Goal: Transaction & Acquisition: Purchase product/service

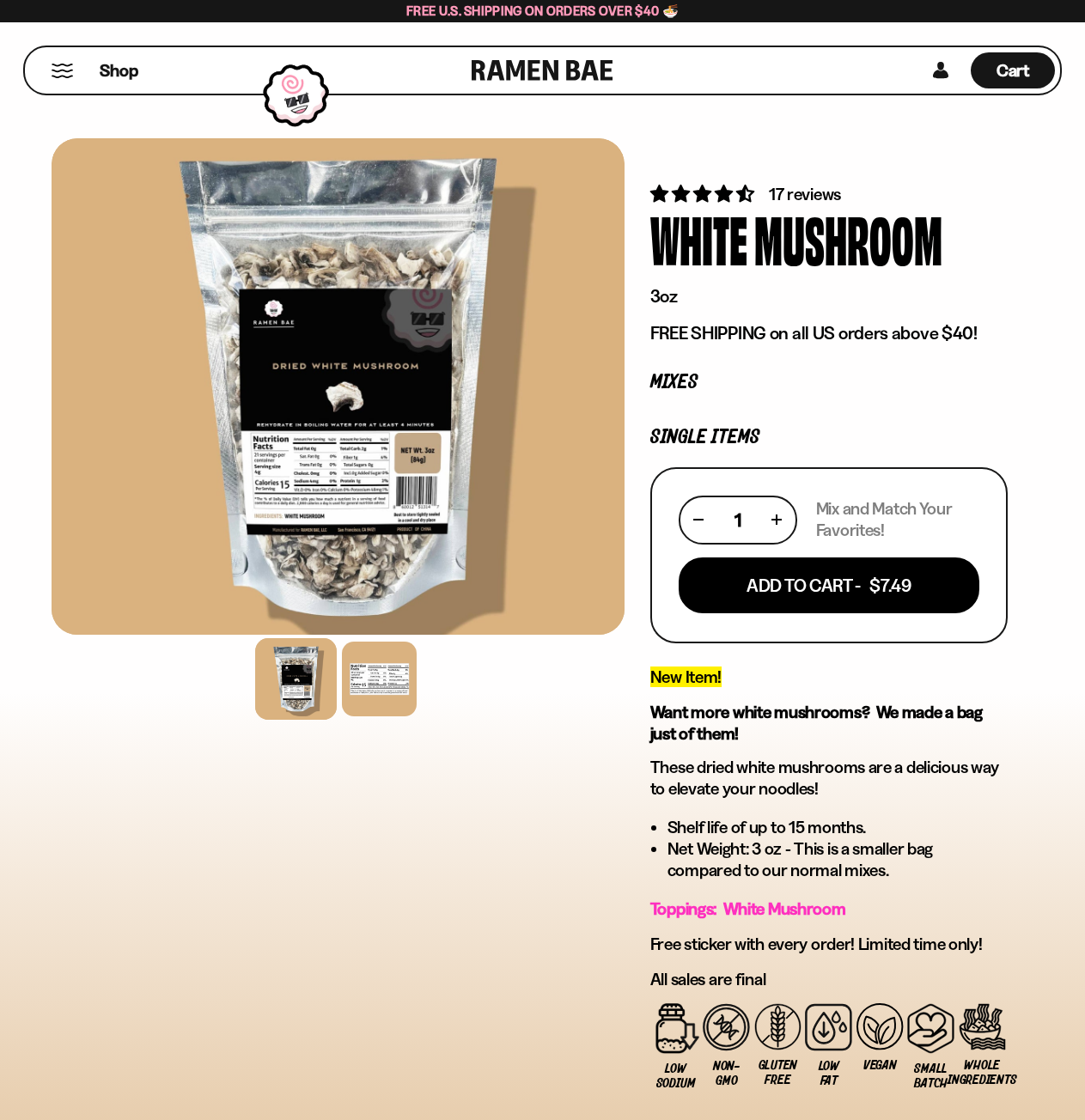
click at [57, 71] on button "Mobile Menu Trigger" at bounding box center [63, 71] width 24 height 15
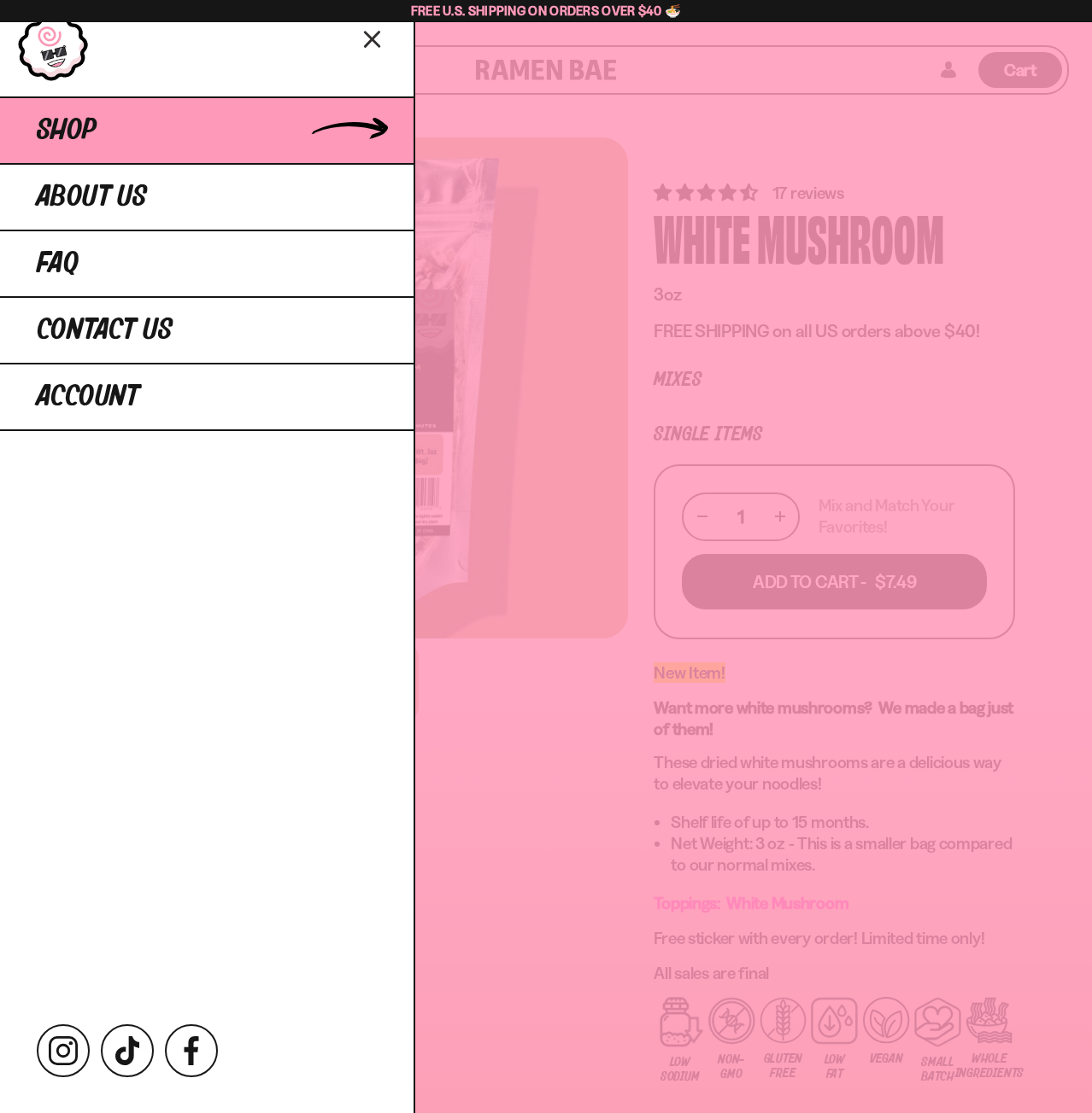
click at [57, 118] on span "Shop" at bounding box center [66, 130] width 60 height 30
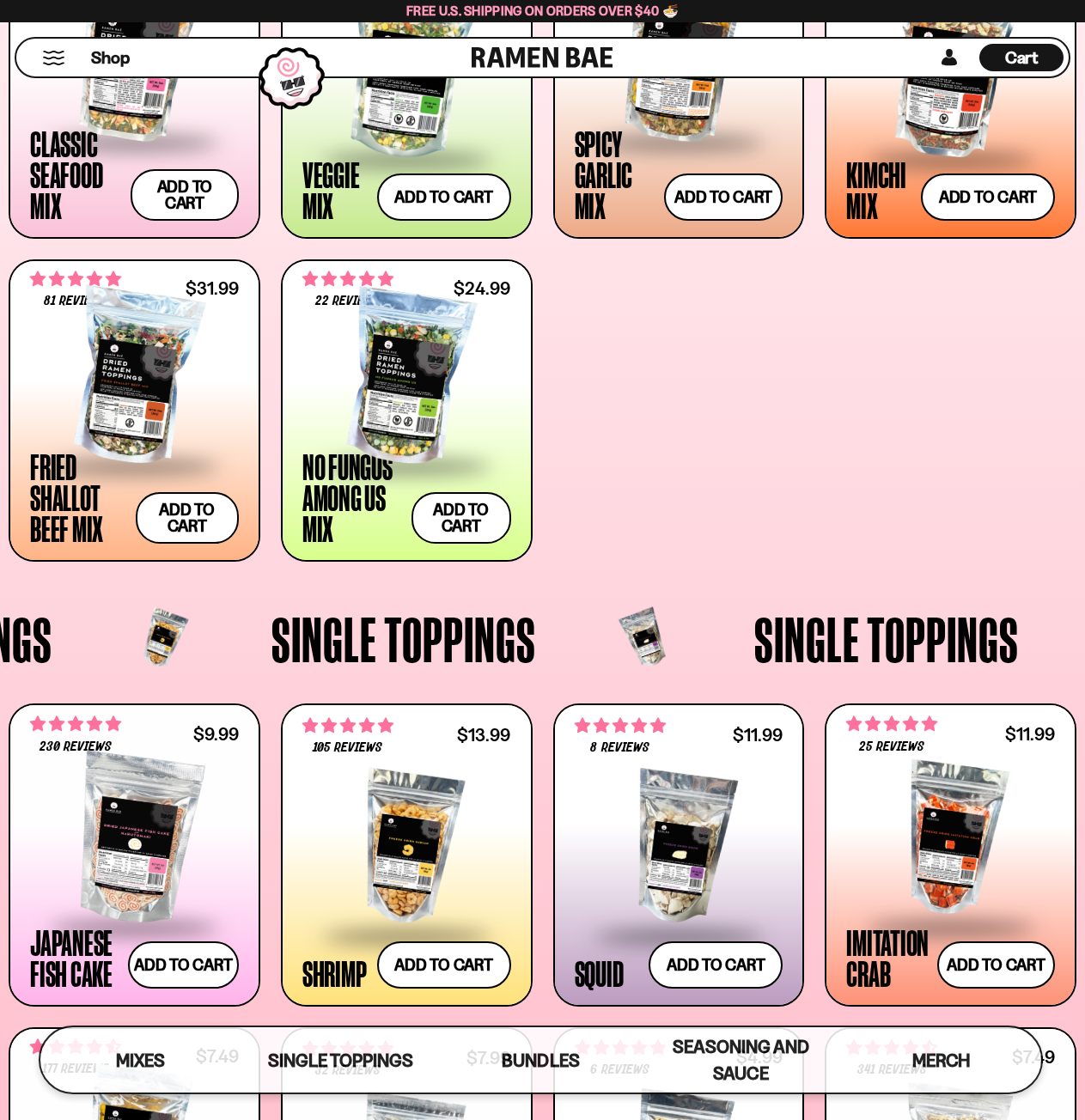
scroll to position [790, 0]
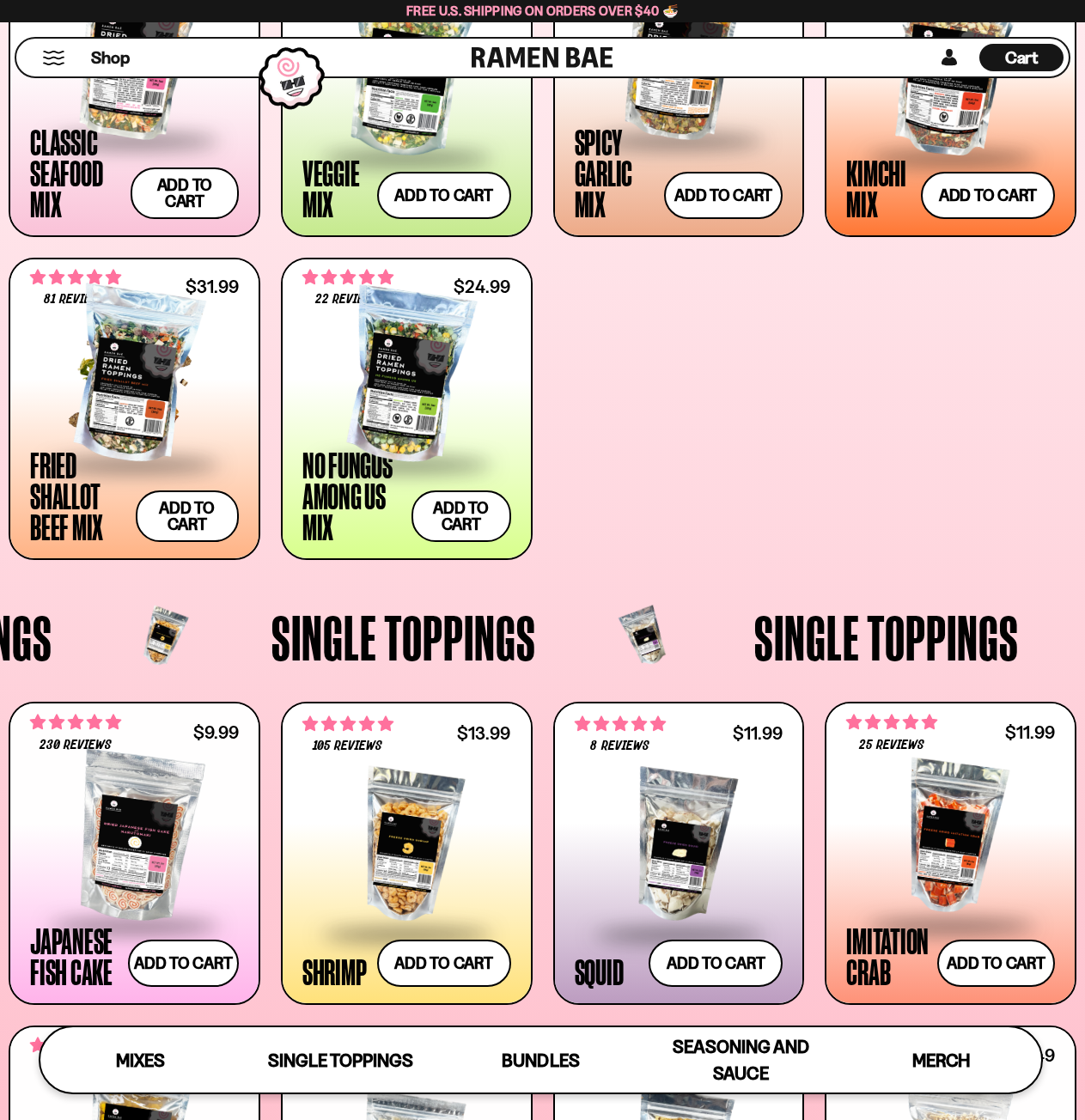
click at [98, 413] on div at bounding box center [135, 376] width 208 height 172
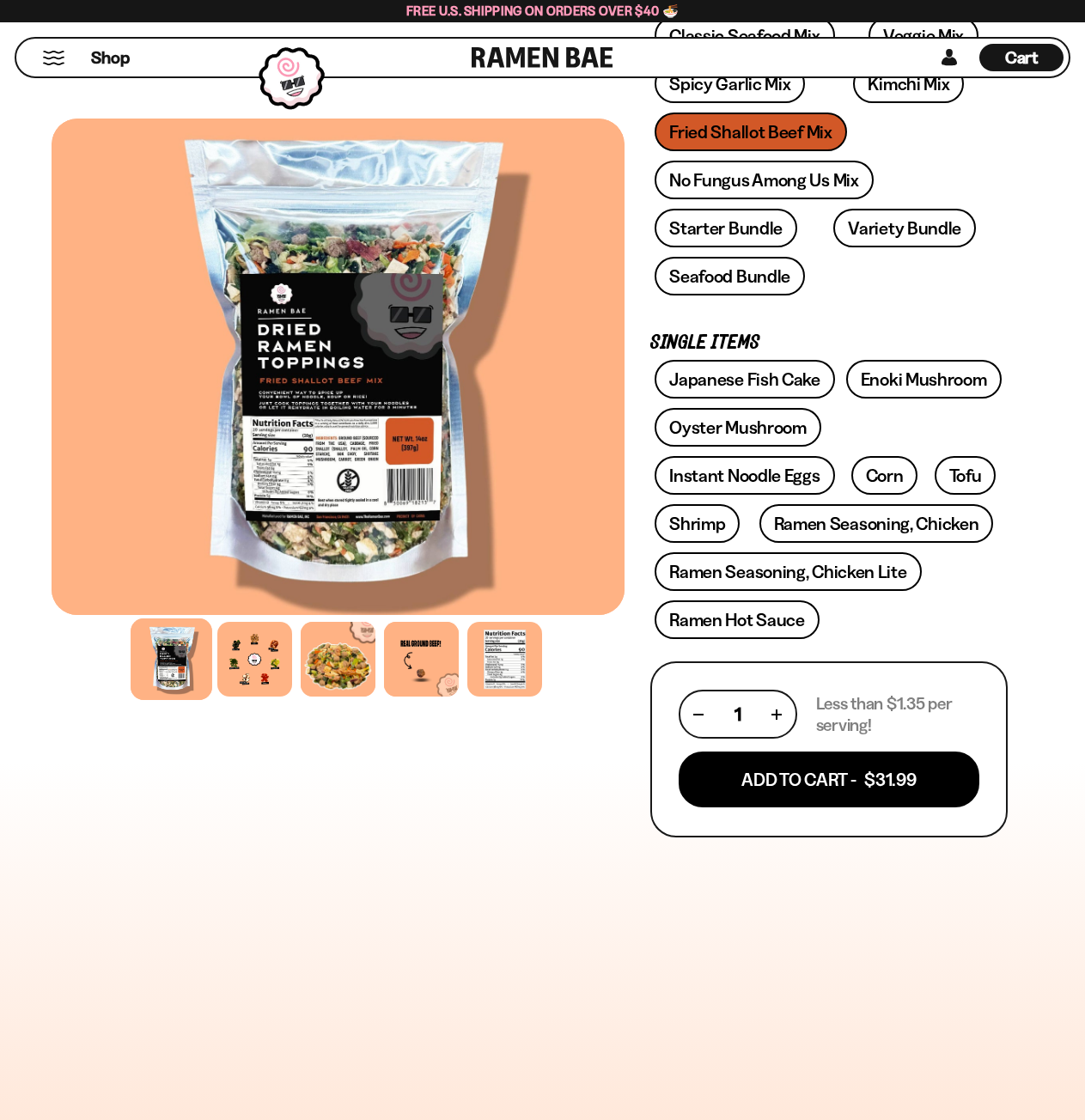
scroll to position [447, 0]
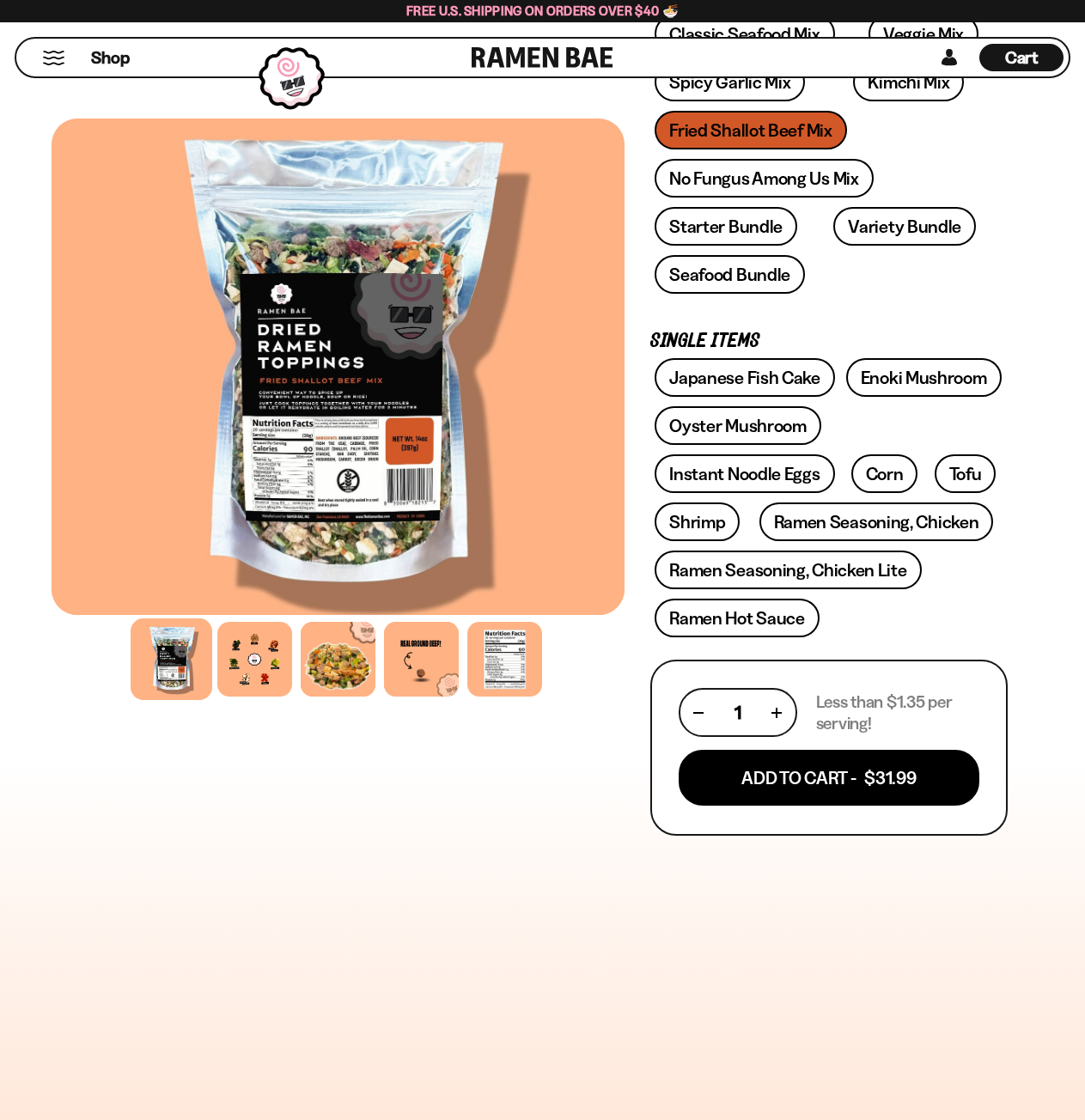
click at [22, 397] on div "FADCB6FD-DFAB-4417-9F21-029242090B77 FADCB6FD-DFAB-4417-9F21-029242090B77 81 re…" at bounding box center [542, 769] width 1085 height 2156
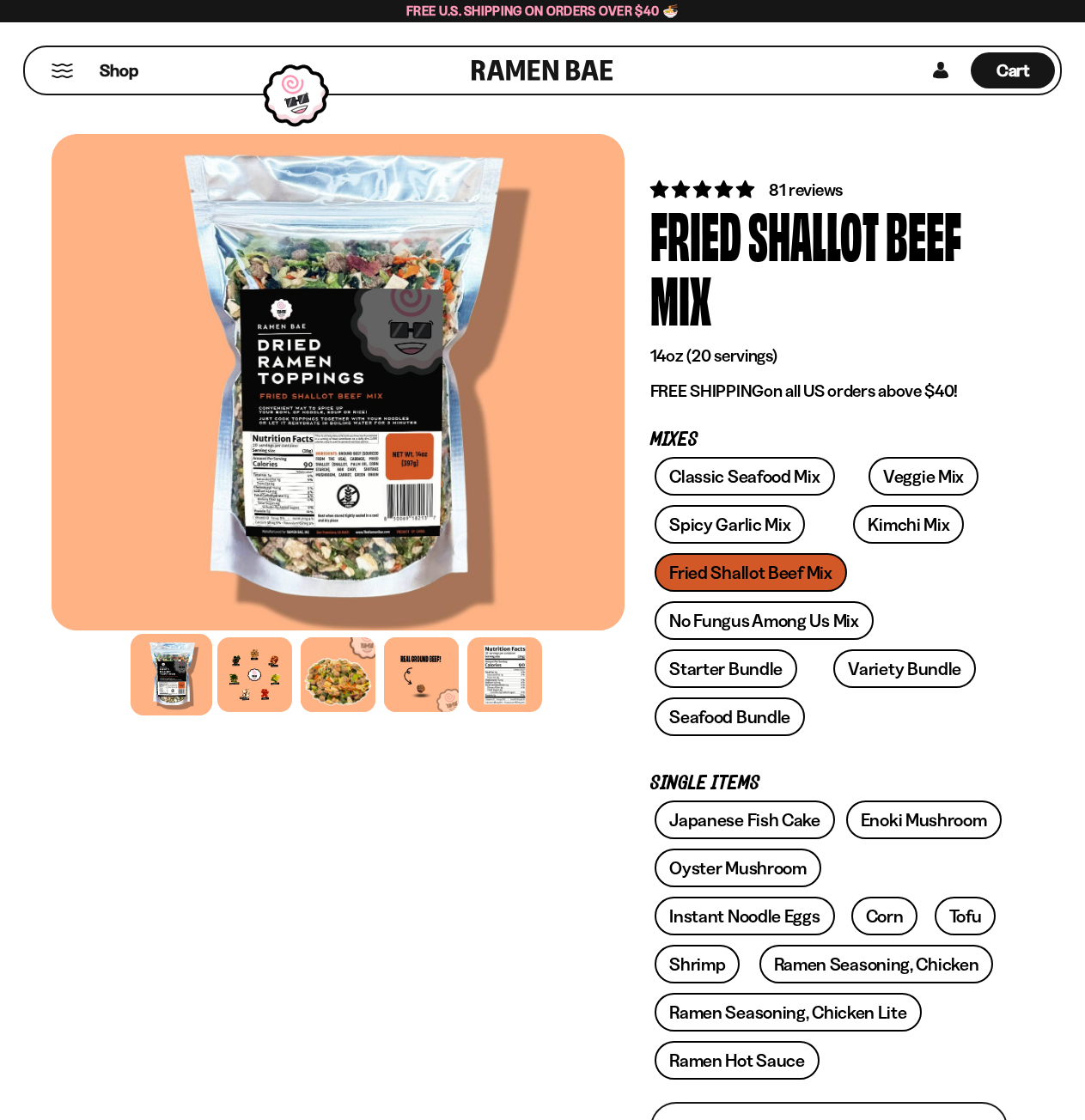
scroll to position [0, 0]
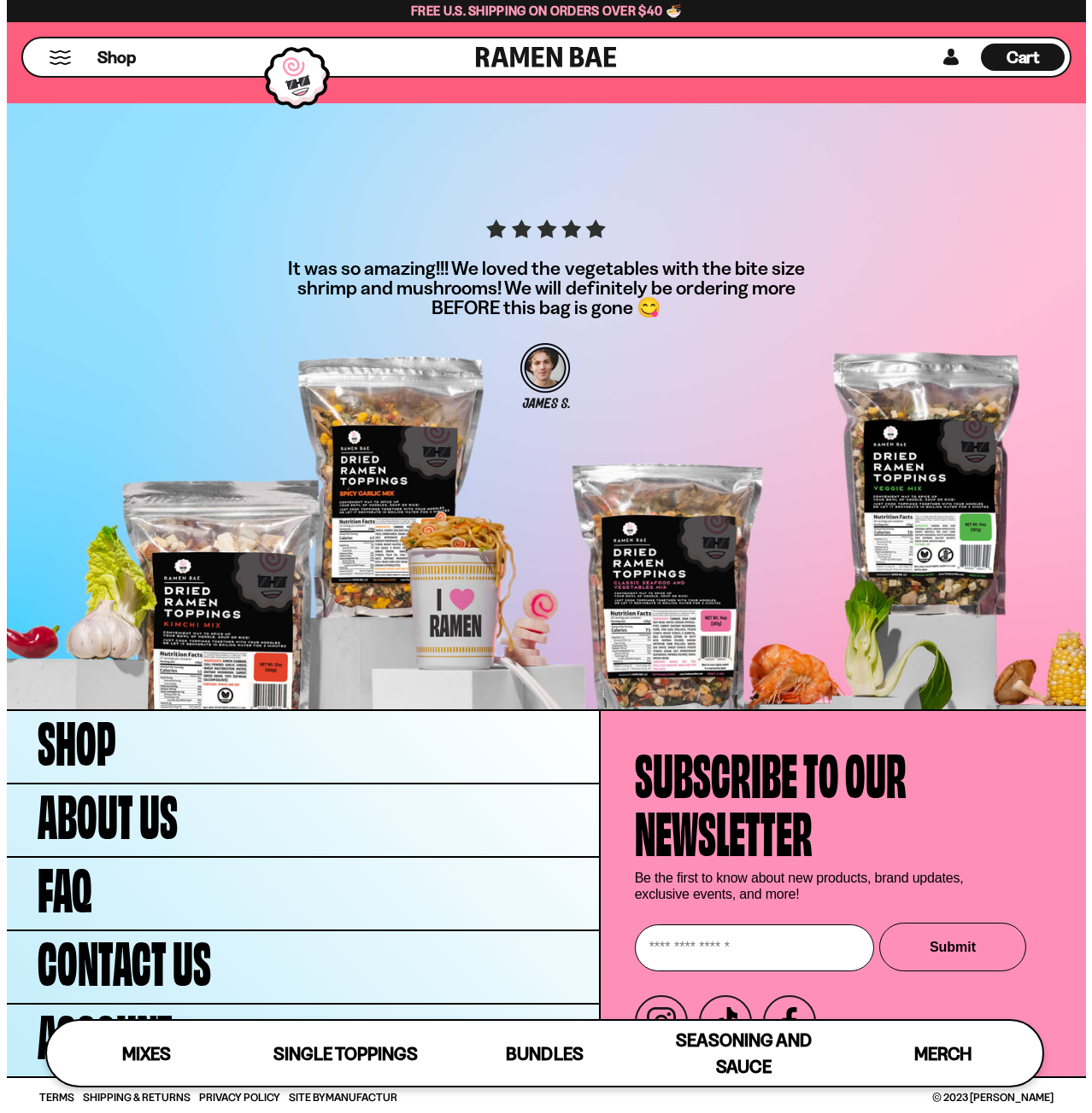
scroll to position [4448, 0]
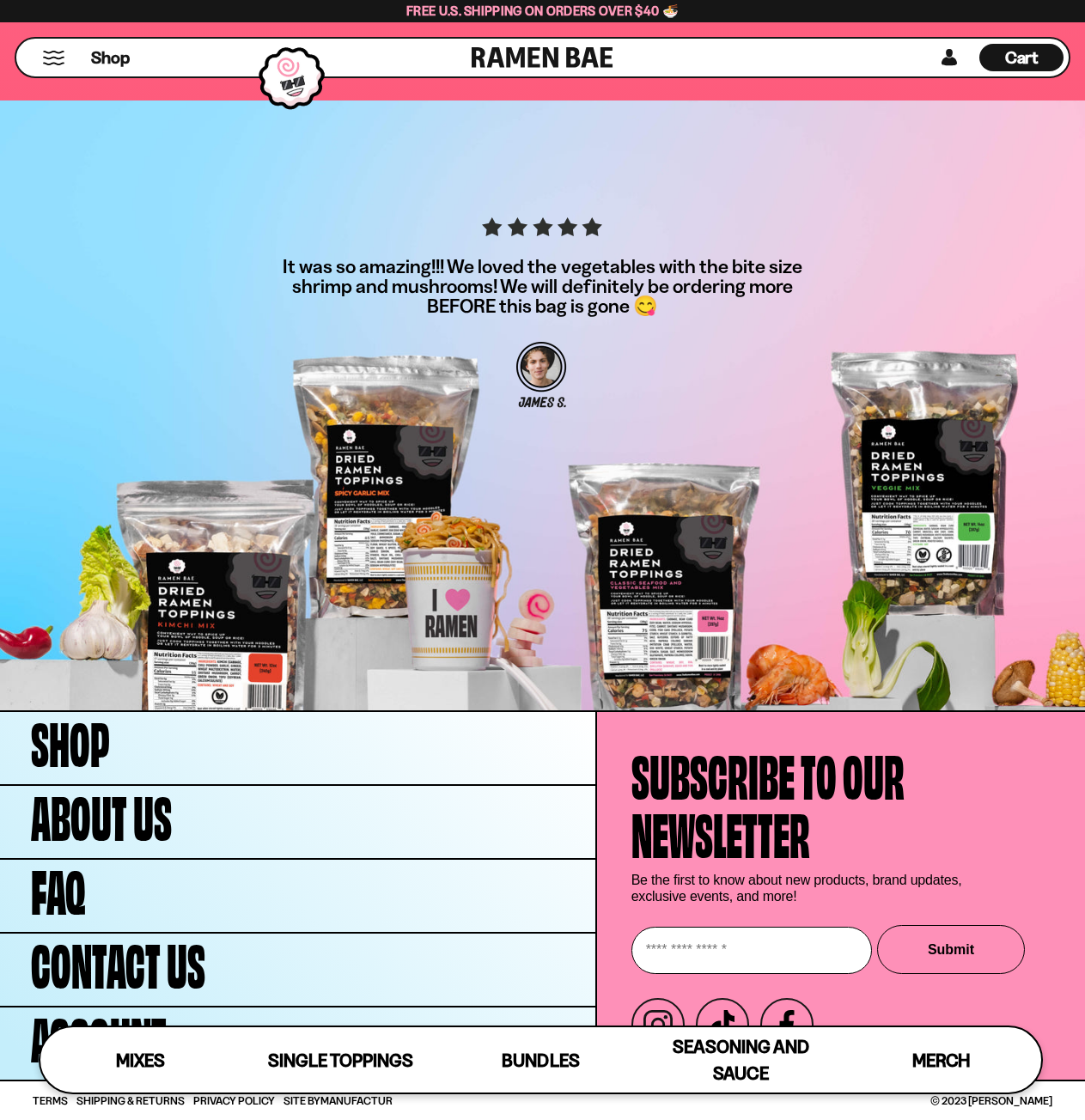
click at [58, 55] on button "Mobile Menu Trigger" at bounding box center [54, 58] width 24 height 15
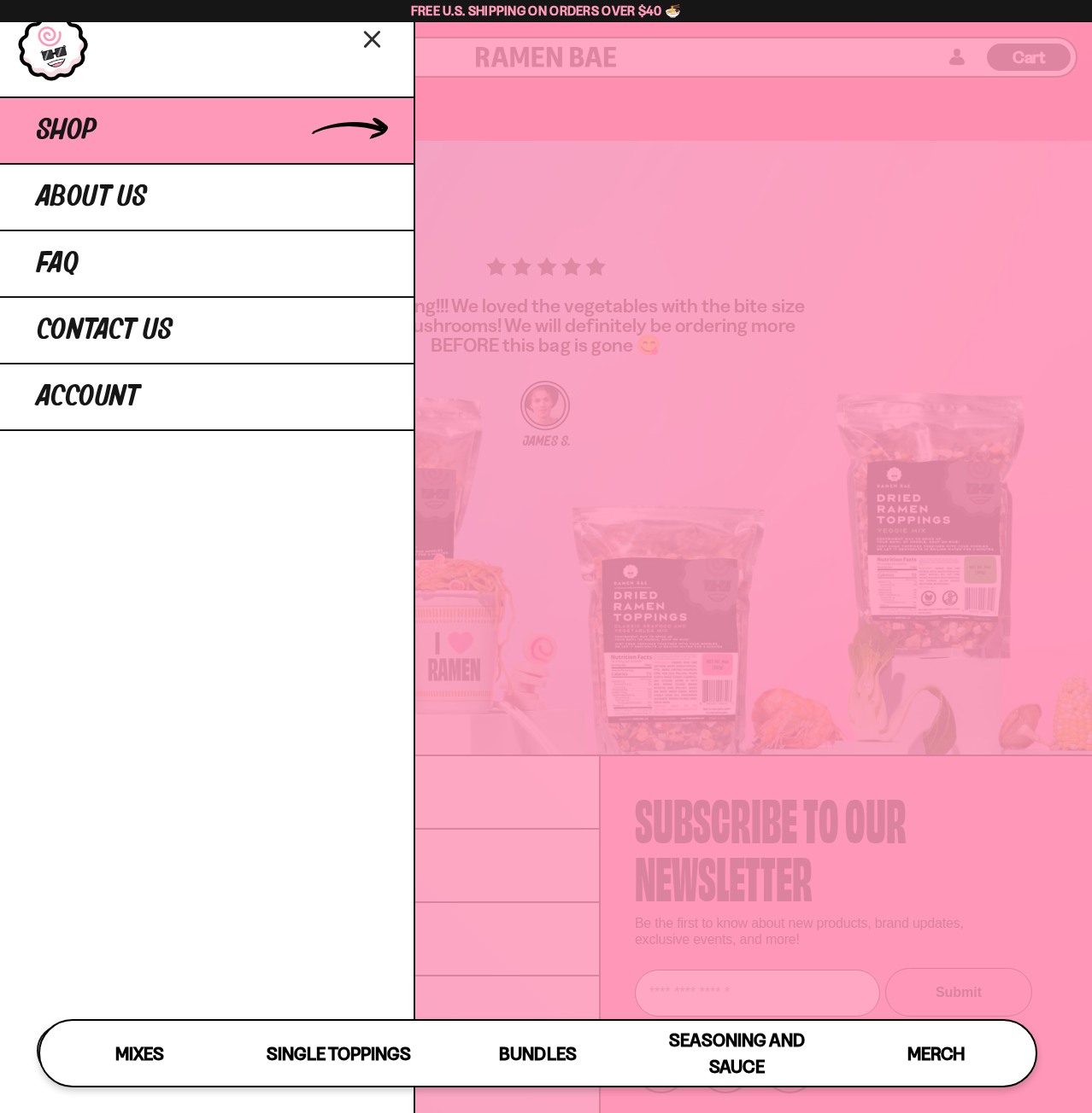
click at [93, 145] on span "Shop" at bounding box center [66, 130] width 60 height 30
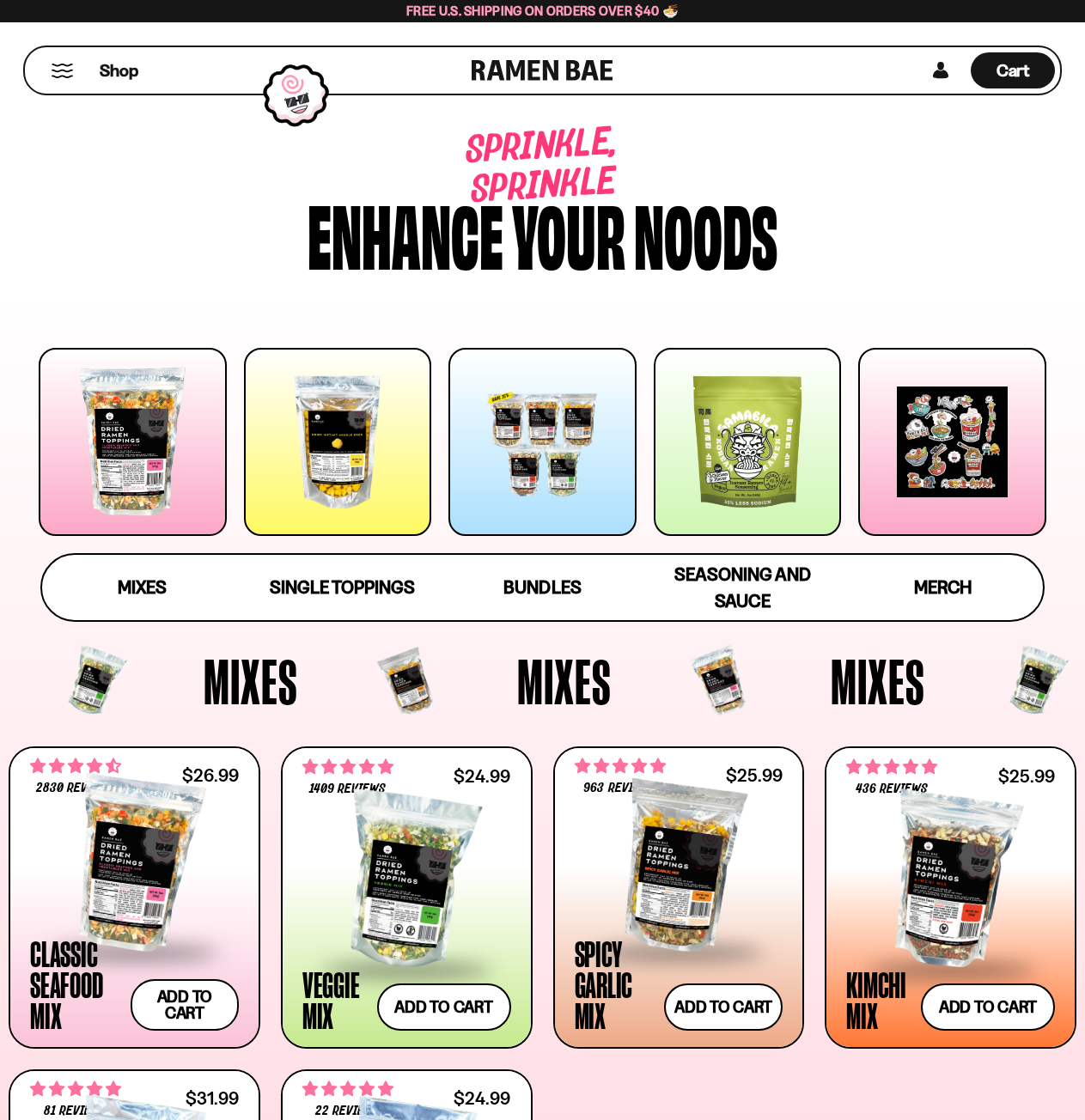
click at [780, 407] on div at bounding box center [747, 441] width 188 height 188
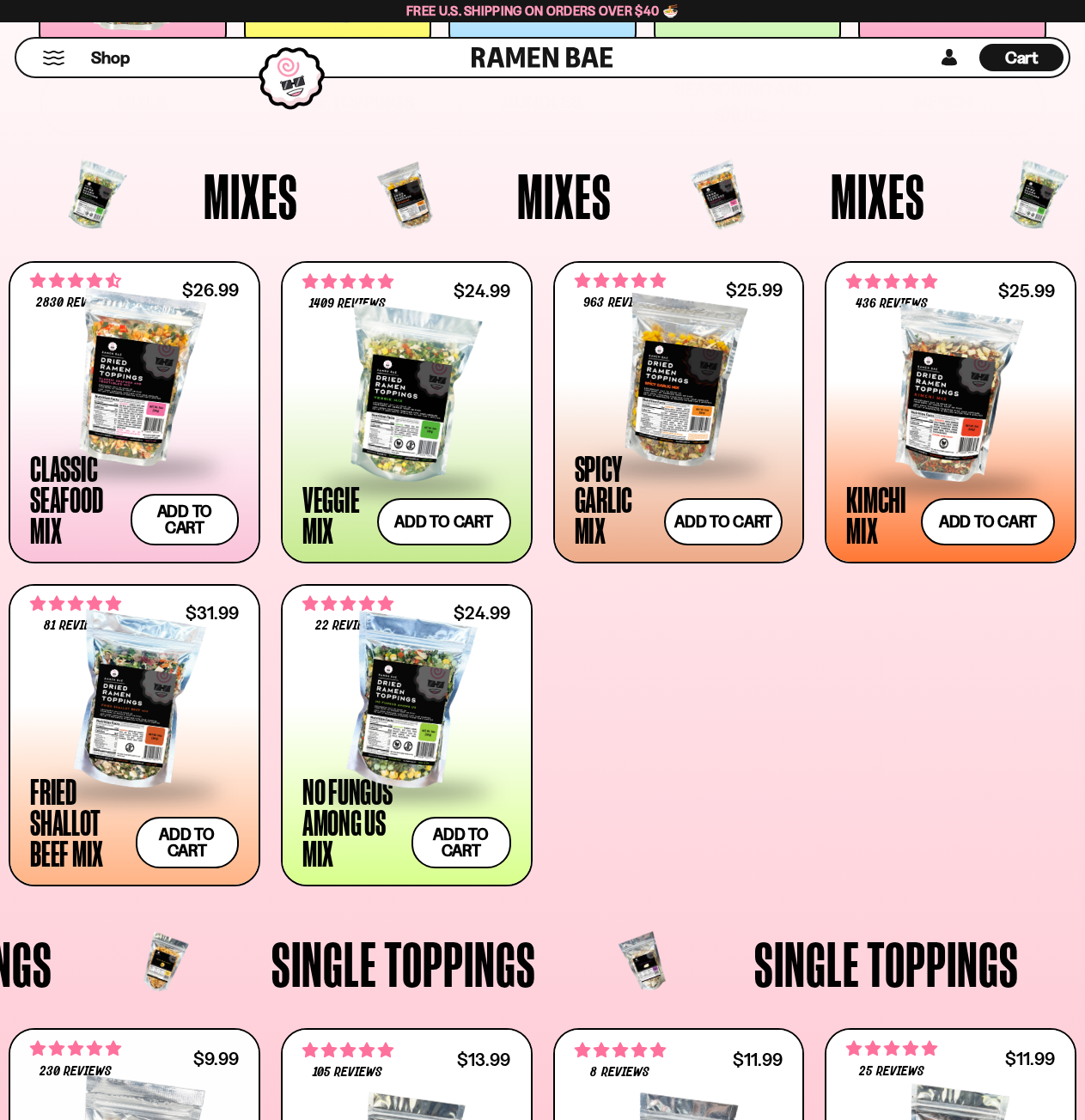
scroll to position [448, 0]
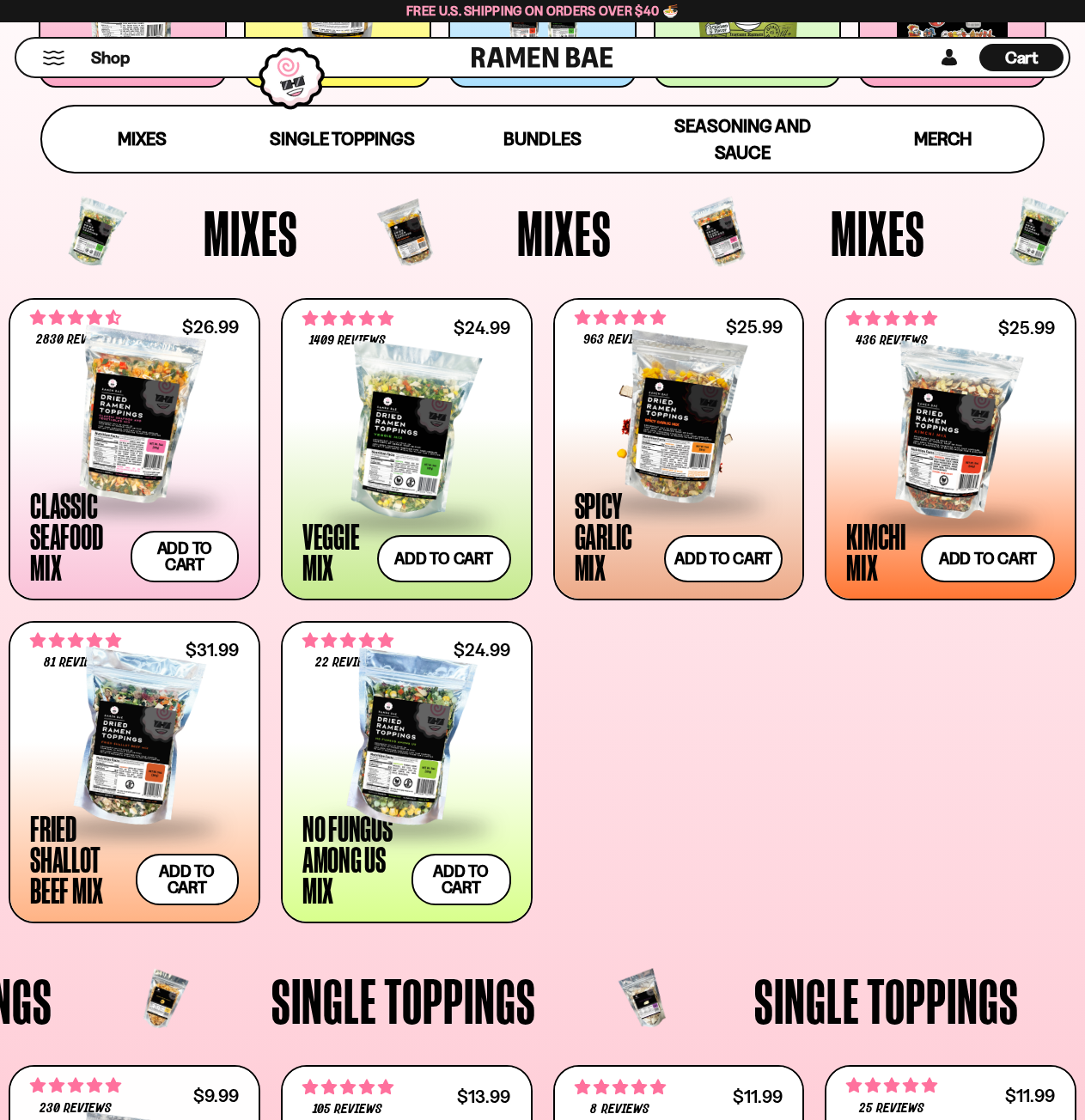
click at [678, 443] on div at bounding box center [679, 416] width 208 height 172
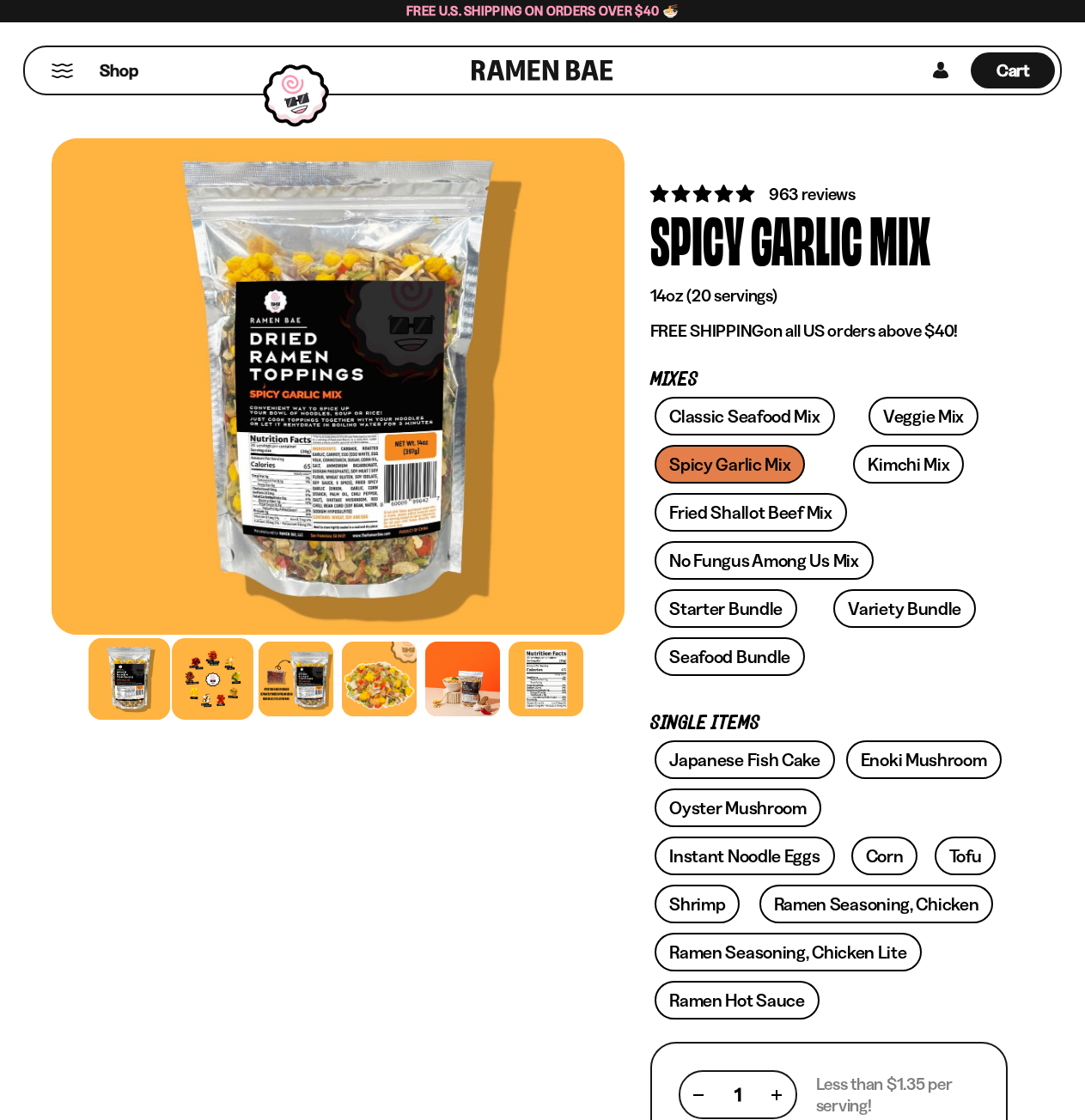
click at [207, 679] on div at bounding box center [212, 679] width 82 height 82
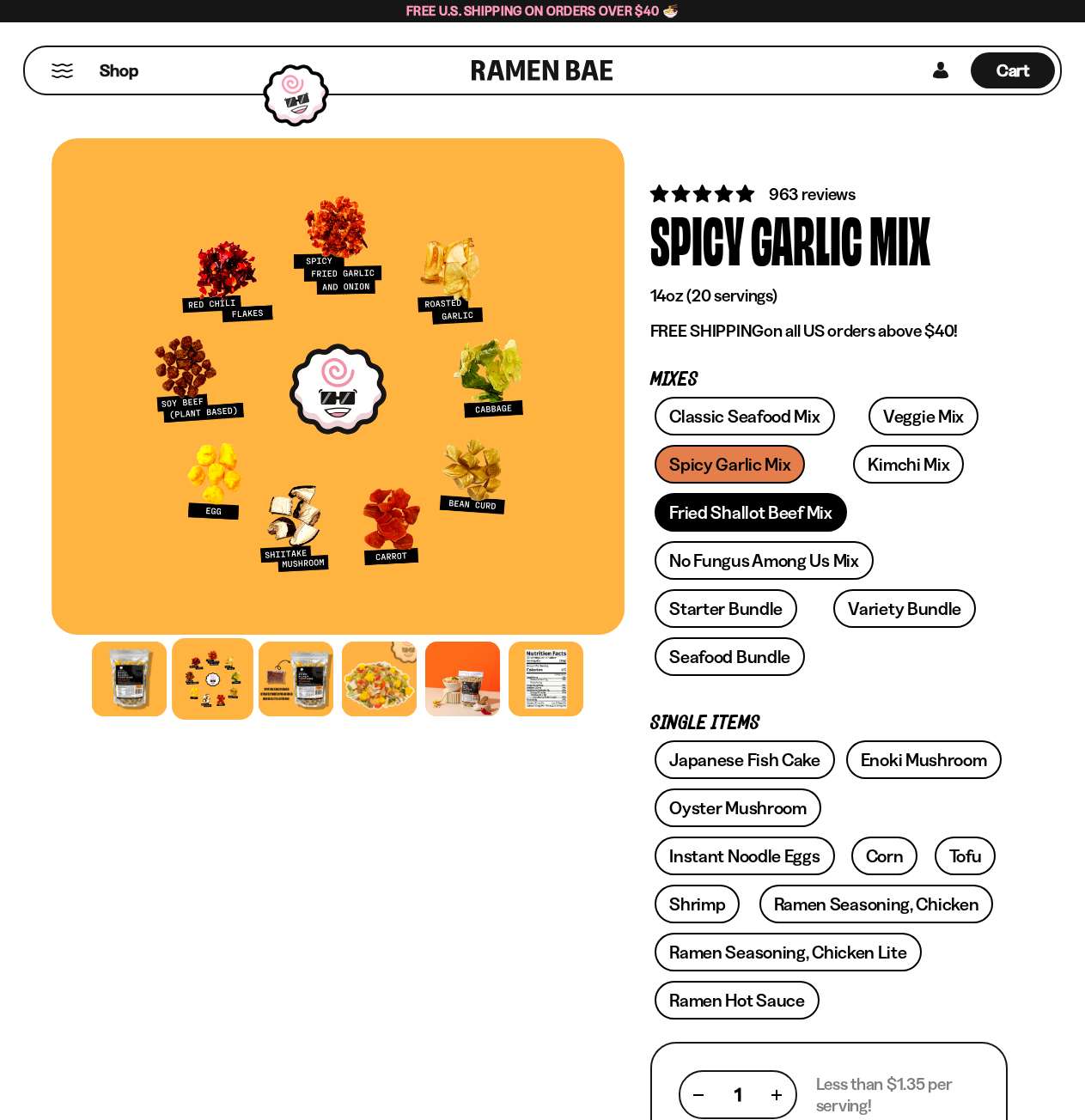
click at [733, 503] on link "Fried Shallot Beef Mix" at bounding box center [750, 512] width 192 height 38
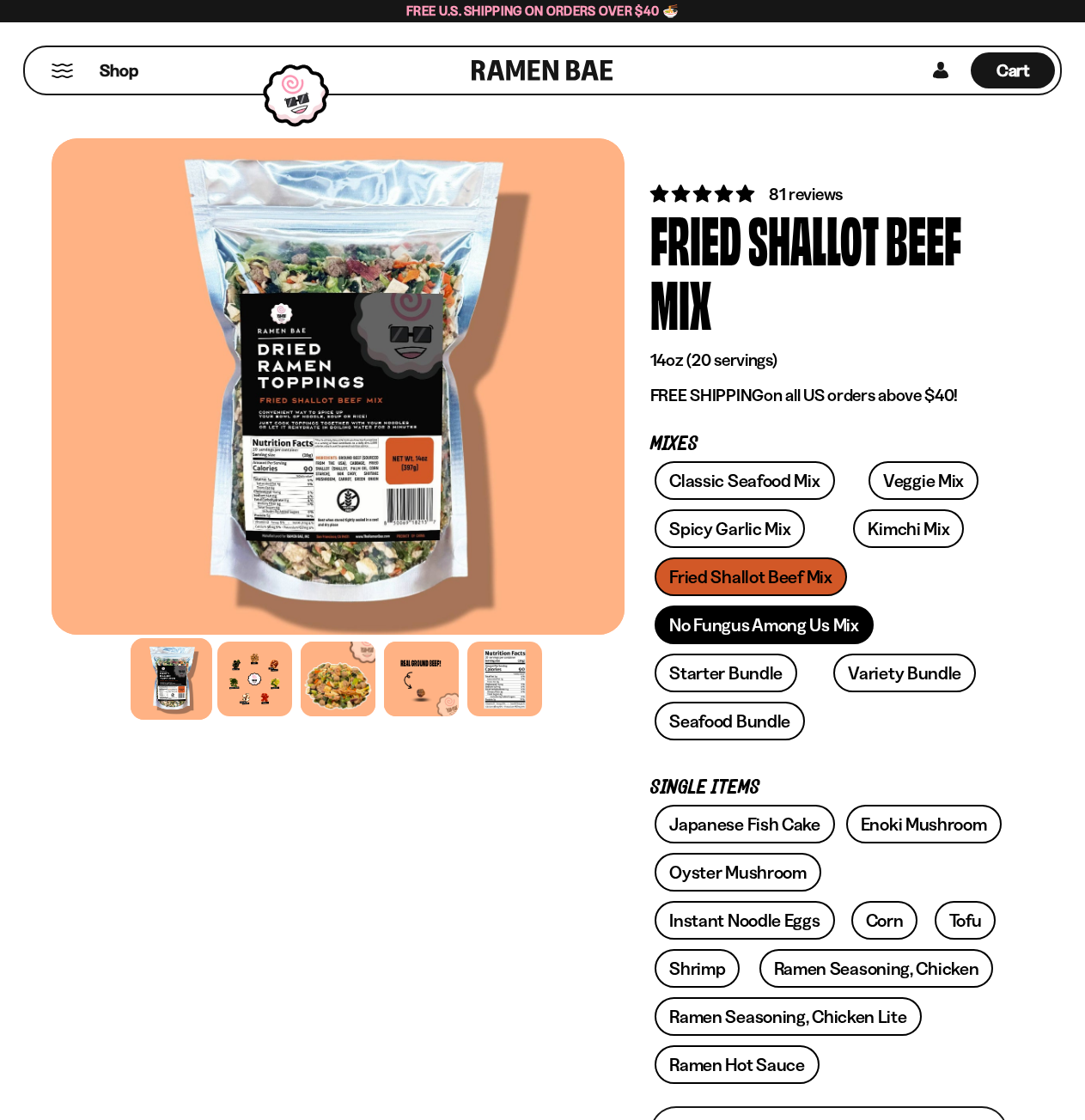
click at [746, 632] on link "No Fungus Among Us Mix" at bounding box center [764, 624] width 218 height 38
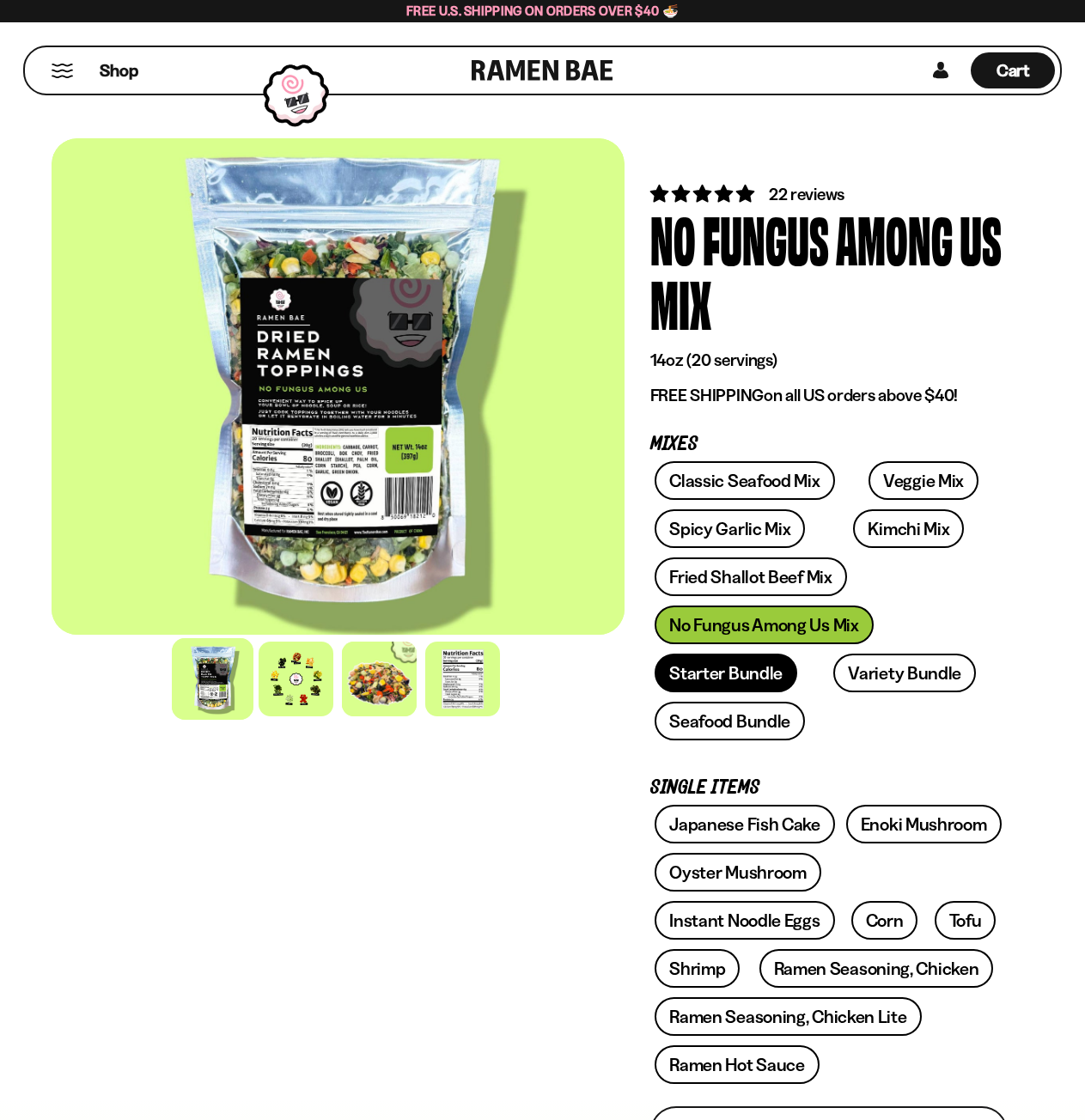
click at [724, 675] on link "Starter Bundle" at bounding box center [725, 672] width 143 height 38
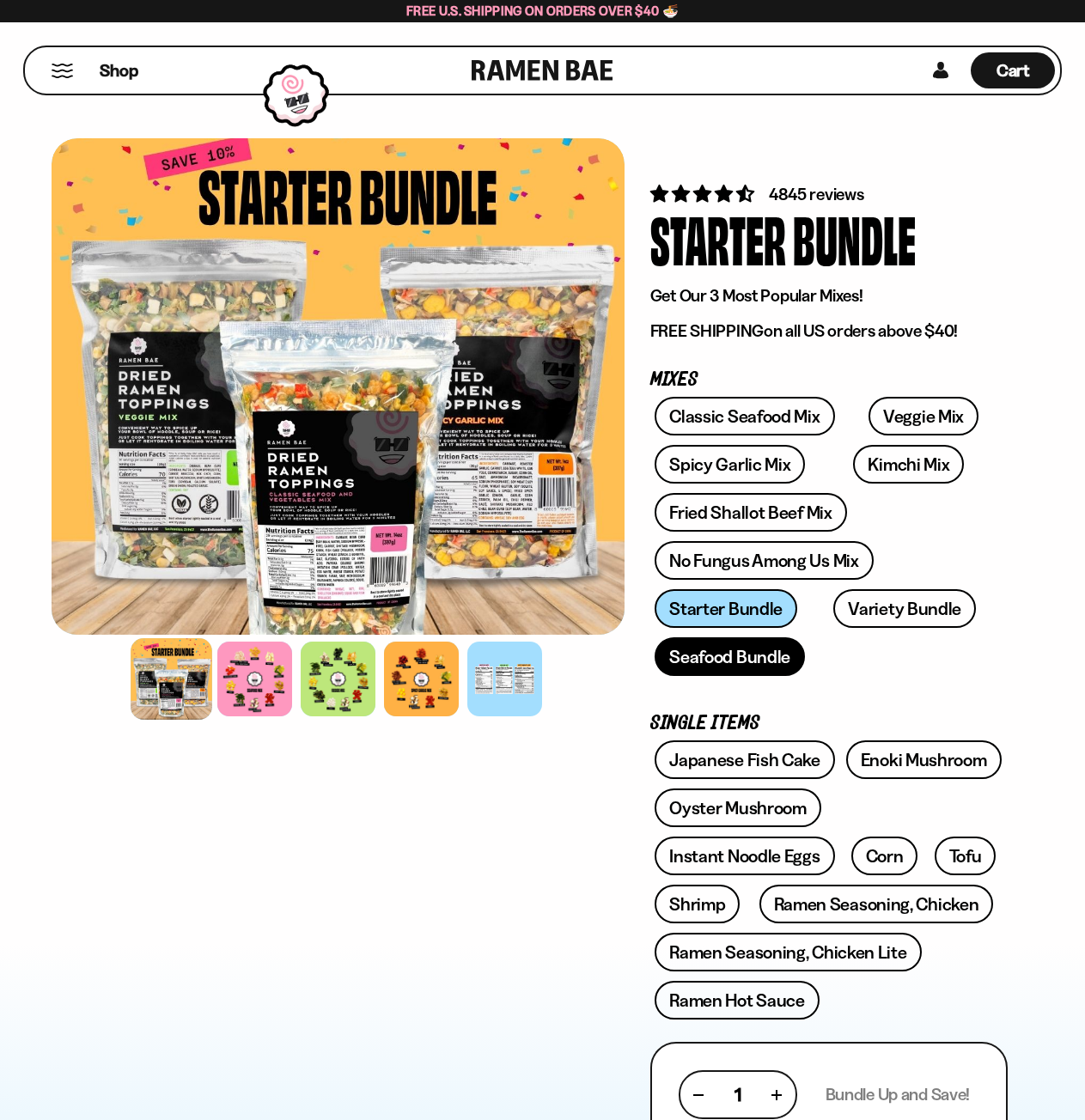
click at [763, 665] on link "Seafood Bundle" at bounding box center [729, 656] width 150 height 38
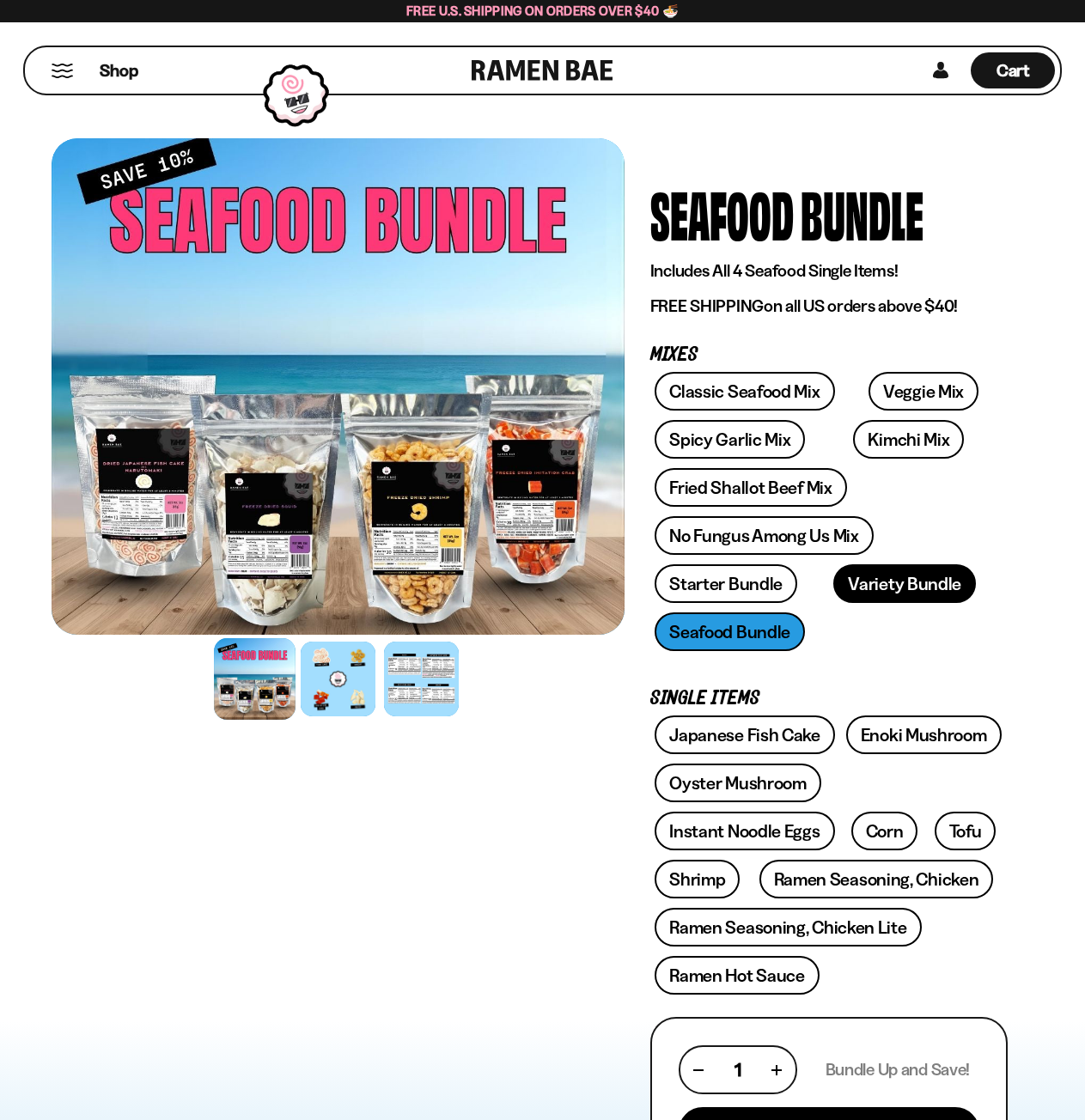
click at [854, 586] on link "Variety Bundle" at bounding box center [904, 583] width 143 height 38
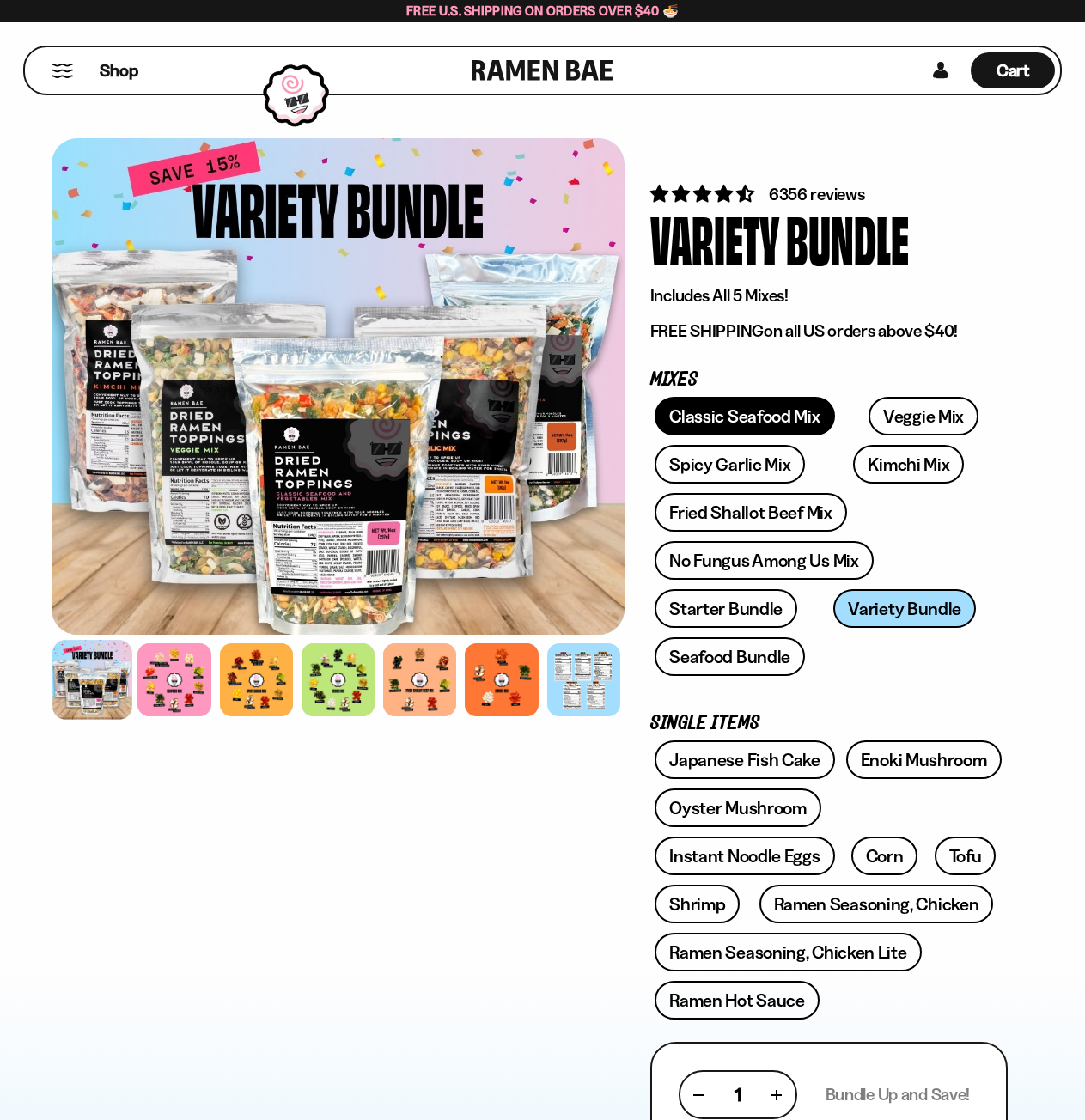
click at [714, 412] on link "Classic Seafood Mix" at bounding box center [744, 416] width 180 height 38
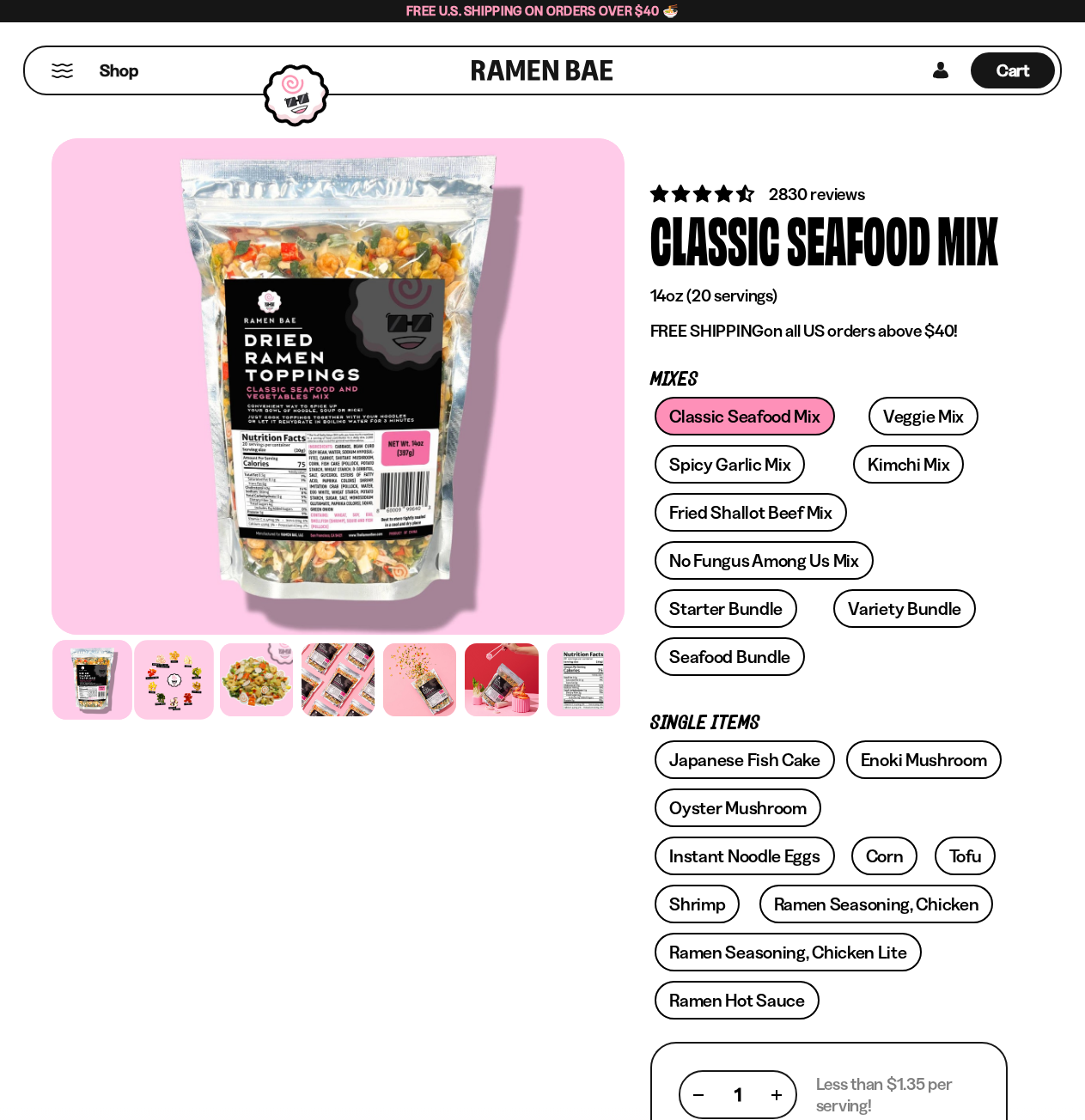
click at [175, 687] on div at bounding box center [173, 679] width 80 height 80
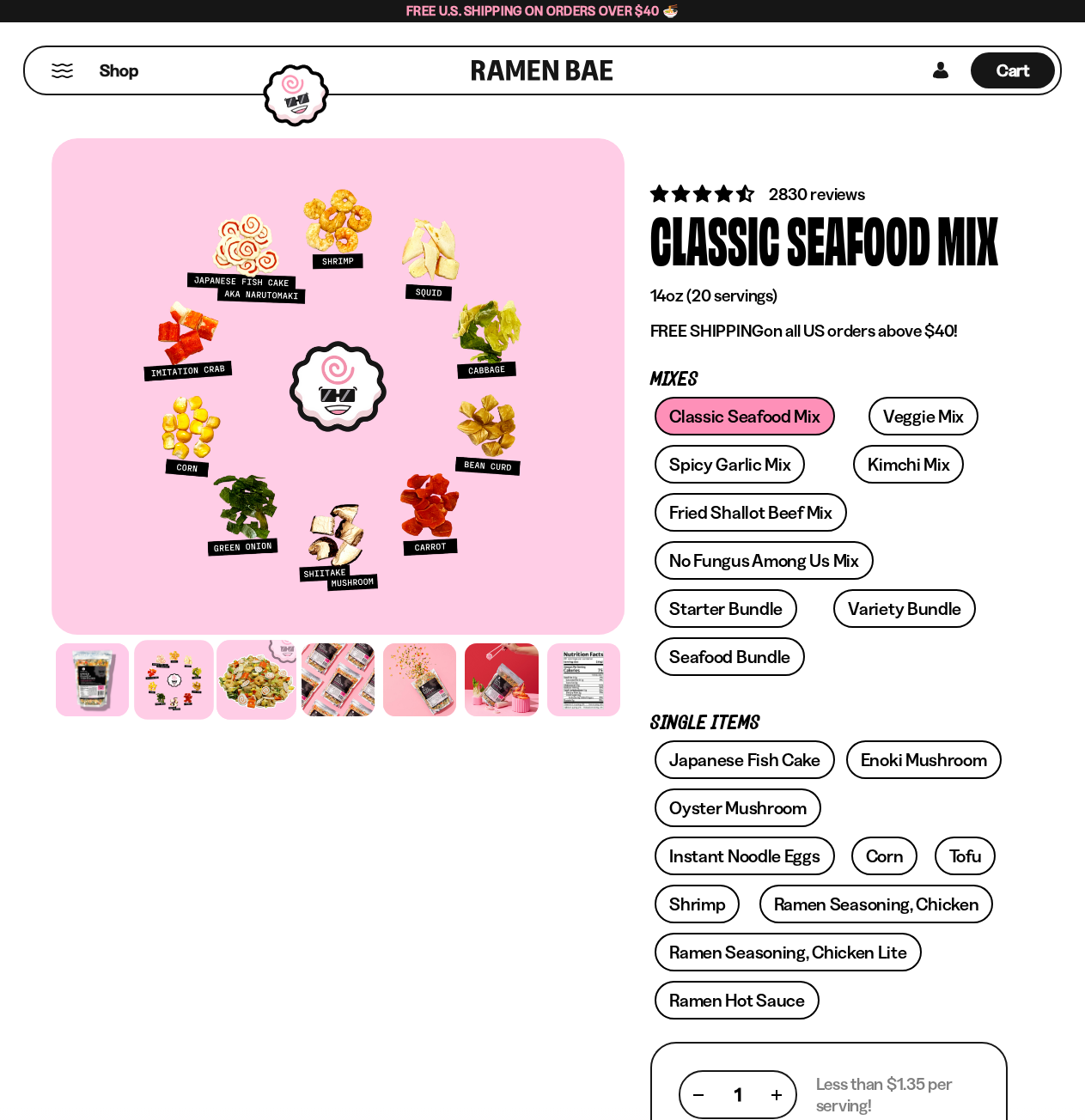
click at [268, 690] on div at bounding box center [256, 679] width 80 height 80
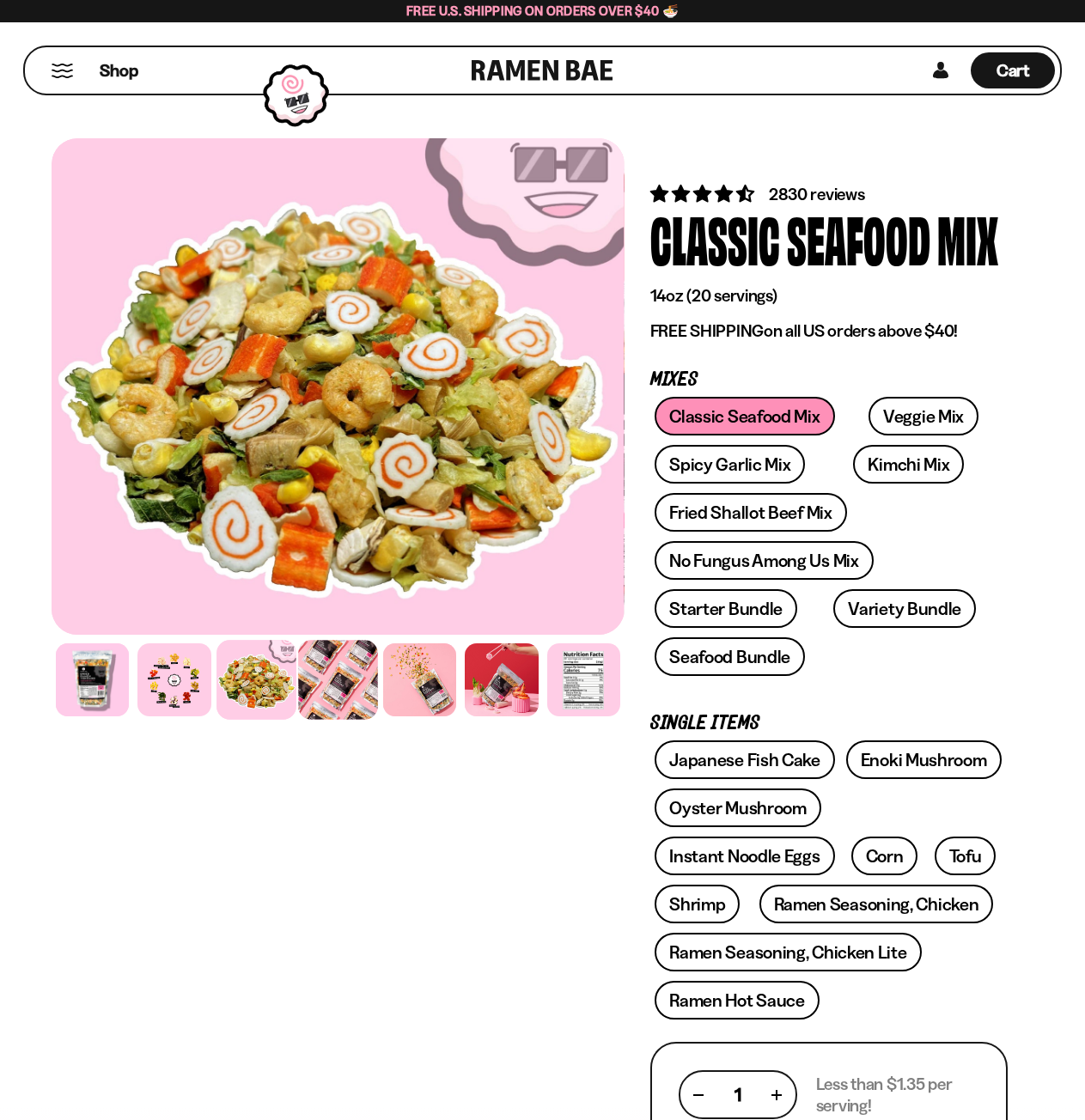
click at [347, 657] on div at bounding box center [337, 679] width 80 height 80
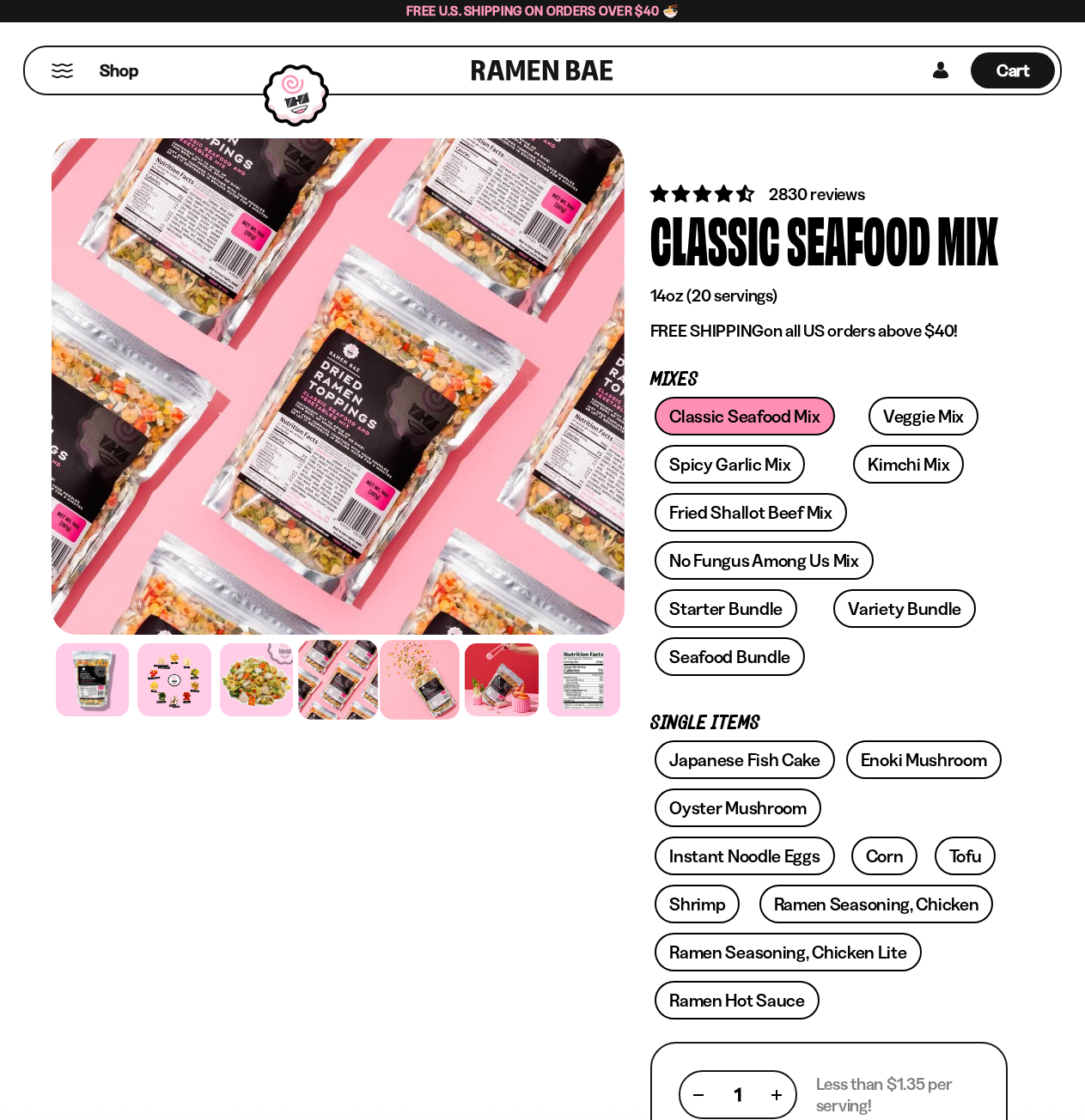
click at [417, 678] on div at bounding box center [419, 679] width 80 height 80
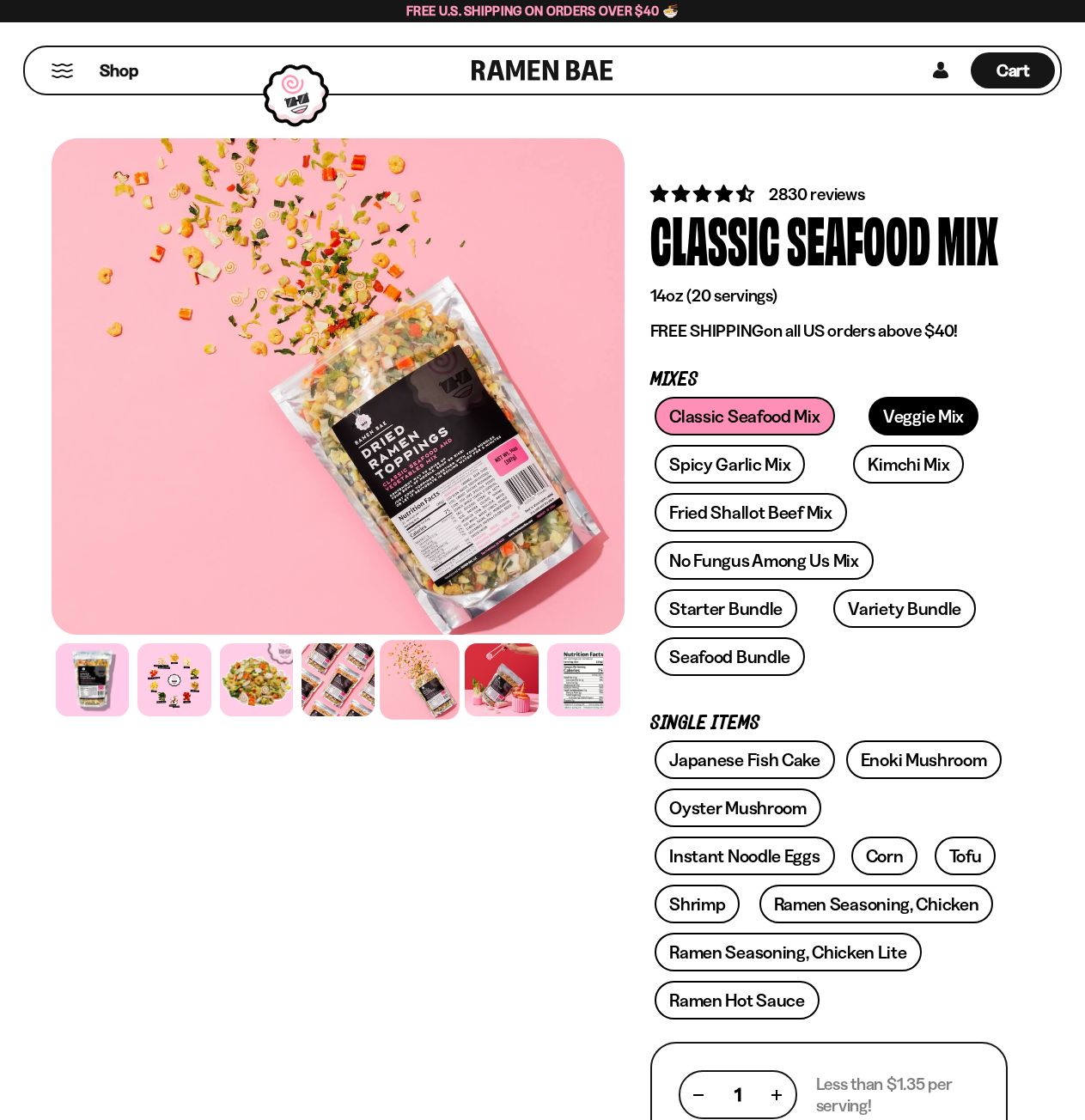
click at [909, 399] on link "Veggie Mix" at bounding box center [924, 416] width 110 height 38
